Goal: Task Accomplishment & Management: Manage account settings

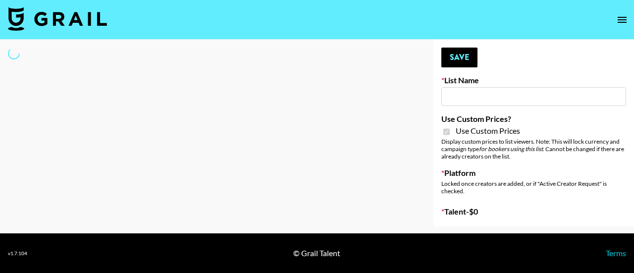
type input "Temu Q4"
checkbox input "true"
select select "Brand"
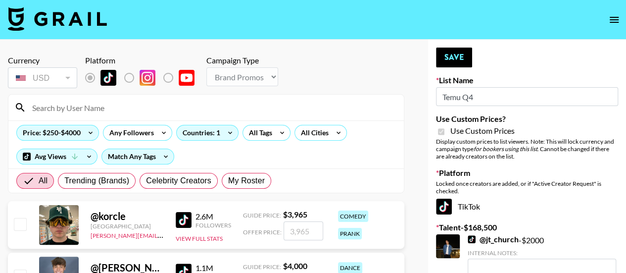
click at [97, 106] on input at bounding box center [212, 108] width 372 height 16
type input "_lav"
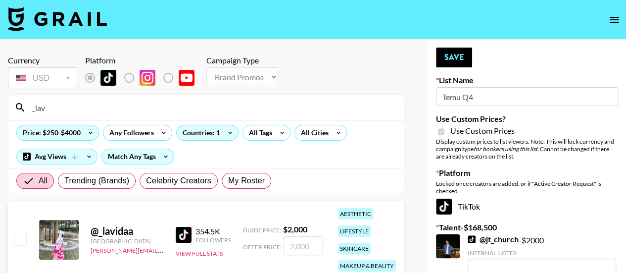
click at [26, 236] on input "checkbox" at bounding box center [20, 239] width 12 height 12
checkbox input "true"
type input "2000"
click at [447, 53] on button "Save" at bounding box center [454, 58] width 36 height 20
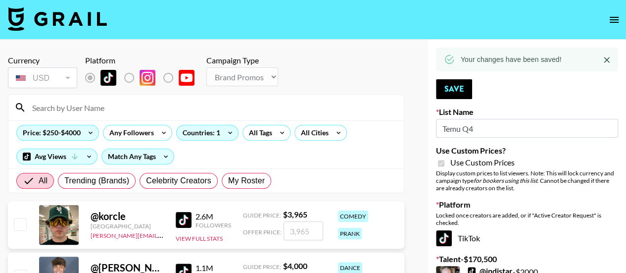
click at [199, 106] on input at bounding box center [212, 108] width 372 height 16
type input "giacanning"
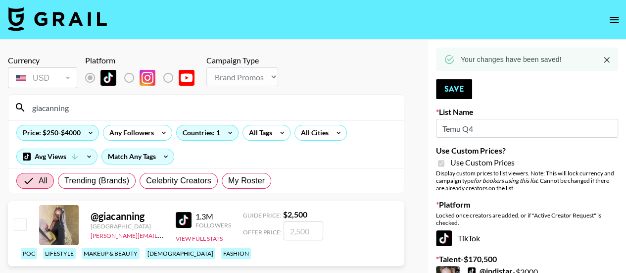
click at [18, 230] on input "checkbox" at bounding box center [20, 224] width 12 height 12
checkbox input "true"
type input "2500"
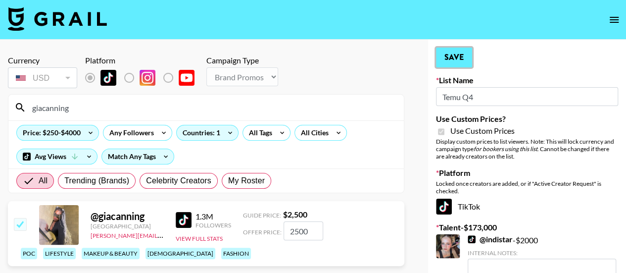
click at [448, 58] on button "Save" at bounding box center [454, 58] width 36 height 20
